Goal: Check status: Check status

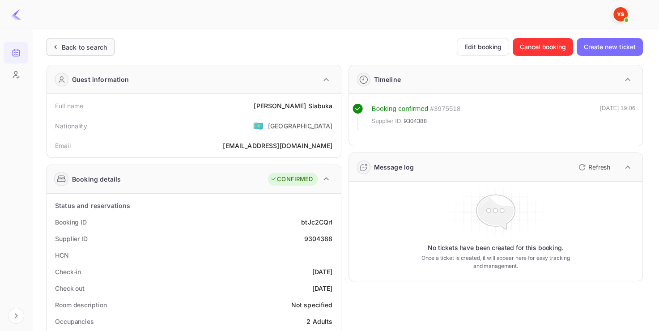
click at [86, 55] on div "Back to search" at bounding box center [81, 47] width 68 height 18
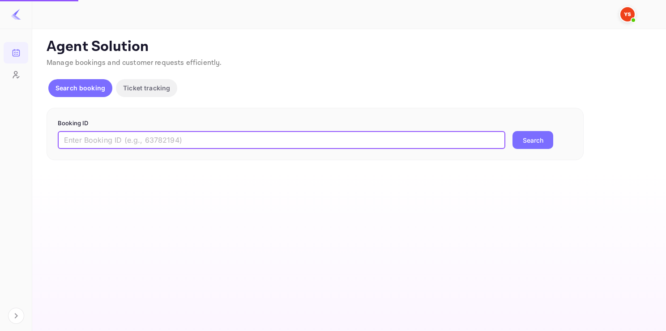
click at [141, 138] on input "text" at bounding box center [282, 140] width 448 height 18
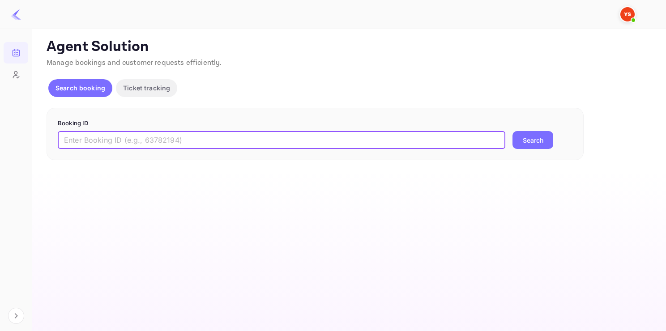
click at [193, 134] on input "text" at bounding box center [282, 140] width 448 height 18
paste input "9195567"
type input "9195567"
click at [513, 131] on button "Search" at bounding box center [533, 140] width 41 height 18
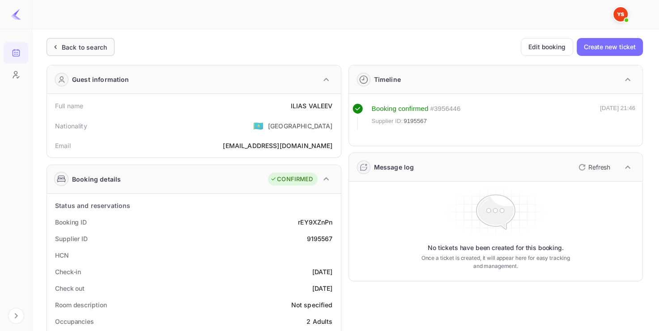
click at [100, 51] on div "Back to search" at bounding box center [84, 47] width 45 height 9
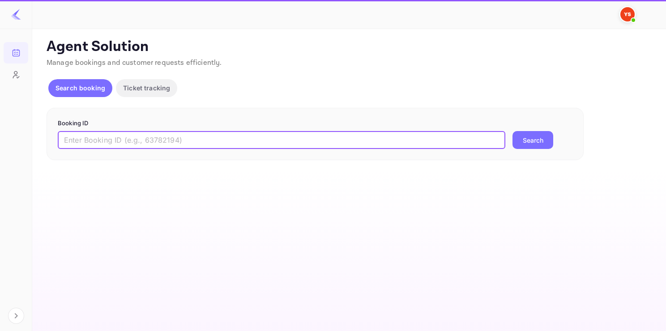
paste input "8956058"
click at [204, 135] on input "8956058" at bounding box center [282, 140] width 448 height 18
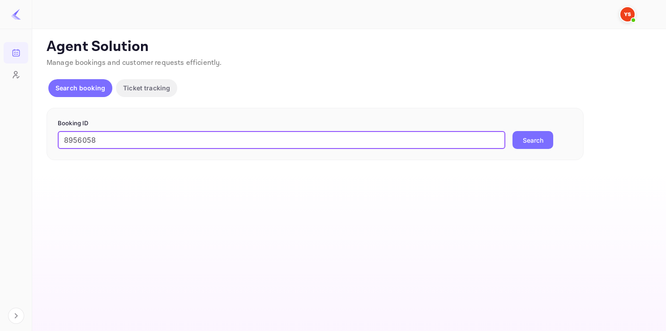
type input "8956058"
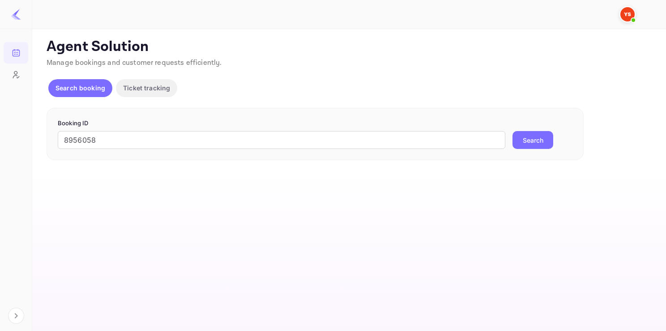
click at [525, 146] on button "Search" at bounding box center [533, 140] width 41 height 18
